Goal: Find contact information: Find contact information

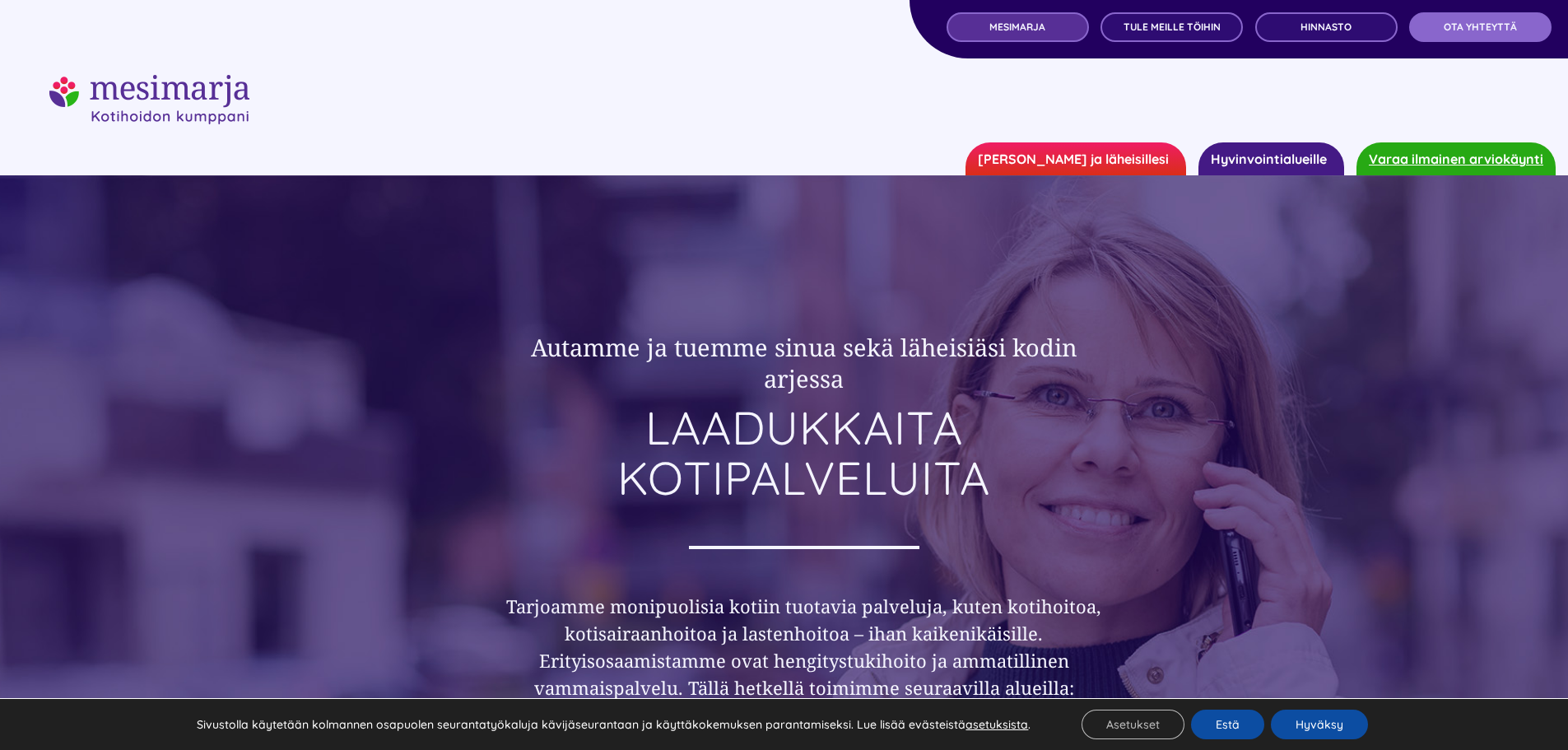
click at [1027, 30] on span "MESIMARJA" at bounding box center [1018, 27] width 56 height 12
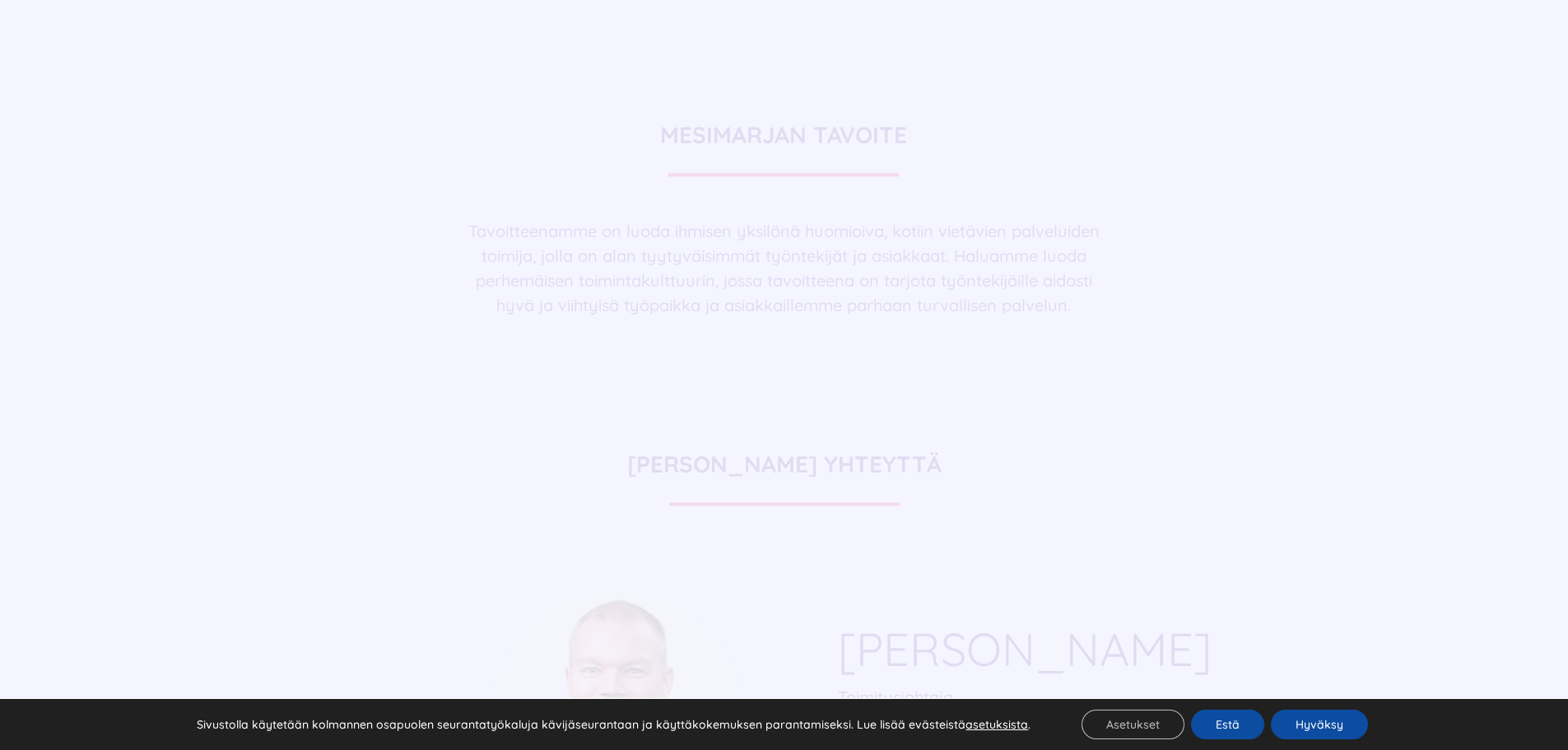
scroll to position [4365, 0]
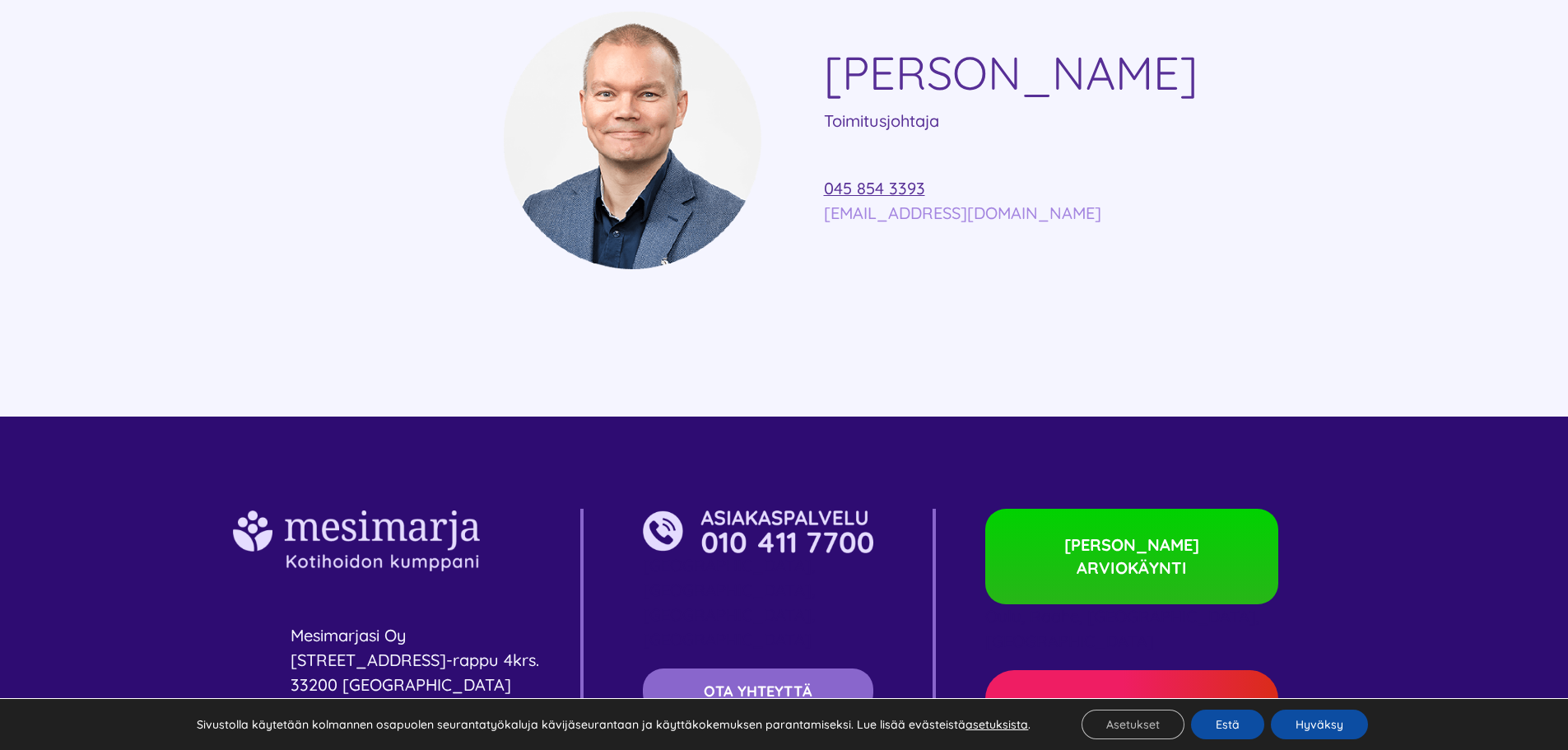
copy link "ville.vuolukka@mesimarjasi.fi"
drag, startPoint x: 1101, startPoint y: 164, endPoint x: 825, endPoint y: 159, distance: 276.0
click at [825, 176] on p "045 854 3393 ville.vuolukka@mesimarjasi.fi" at bounding box center [1052, 201] width 455 height 49
